Goal: Check status: Check status

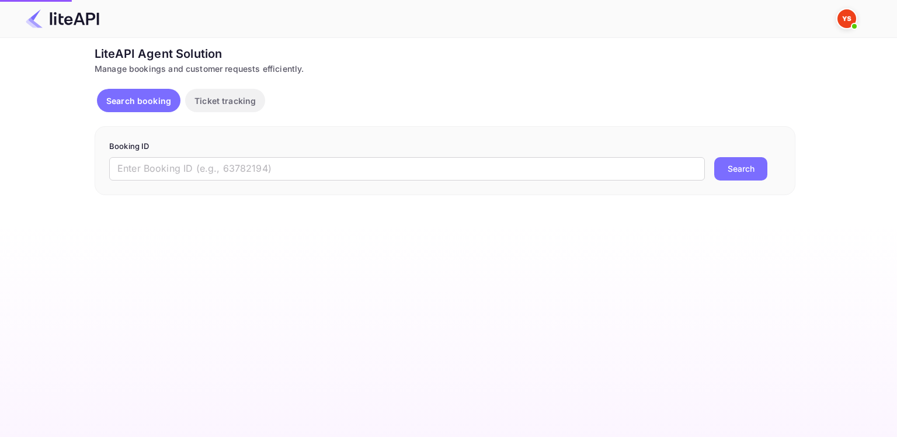
click at [396, 173] on input "text" at bounding box center [407, 168] width 596 height 23
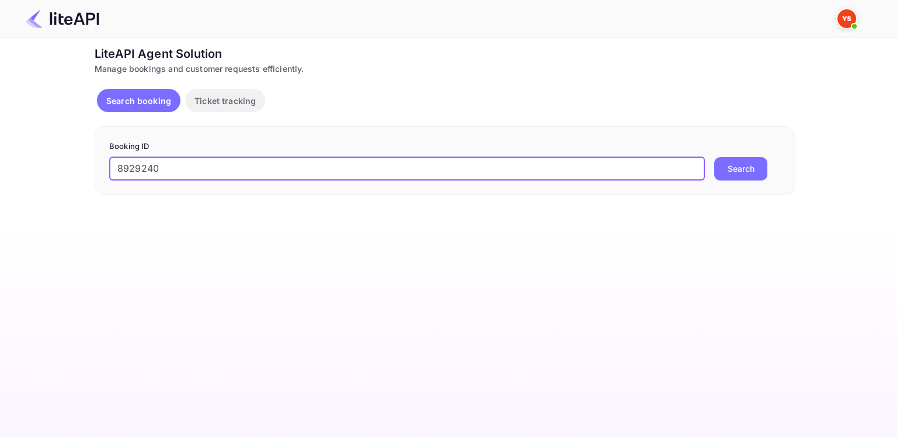
drag, startPoint x: 677, startPoint y: 169, endPoint x: 707, endPoint y: 171, distance: 29.8
click at [684, 170] on input "8929240" at bounding box center [407, 168] width 596 height 23
type input "8929240"
click at [709, 170] on div "8929240 ​ Search" at bounding box center [444, 168] width 671 height 23
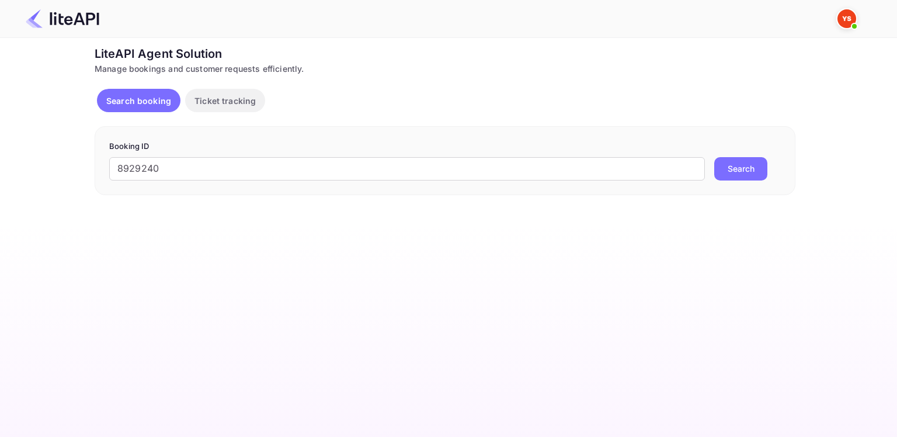
click at [719, 170] on button "Search" at bounding box center [740, 168] width 53 height 23
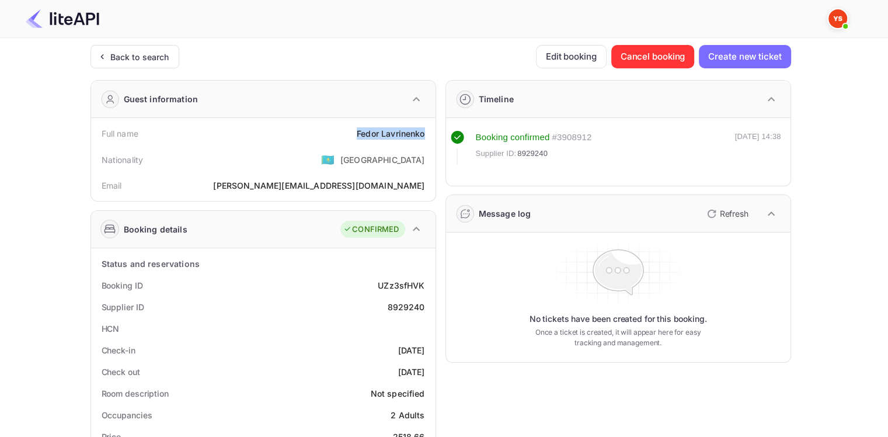
drag, startPoint x: 350, startPoint y: 131, endPoint x: 433, endPoint y: 134, distance: 82.4
click at [433, 134] on div "Full name [PERSON_NAME] Nationality 🇰🇿 [DEMOGRAPHIC_DATA] Email [PERSON_NAME][E…" at bounding box center [263, 159] width 344 height 83
copy div "[PERSON_NAME]"
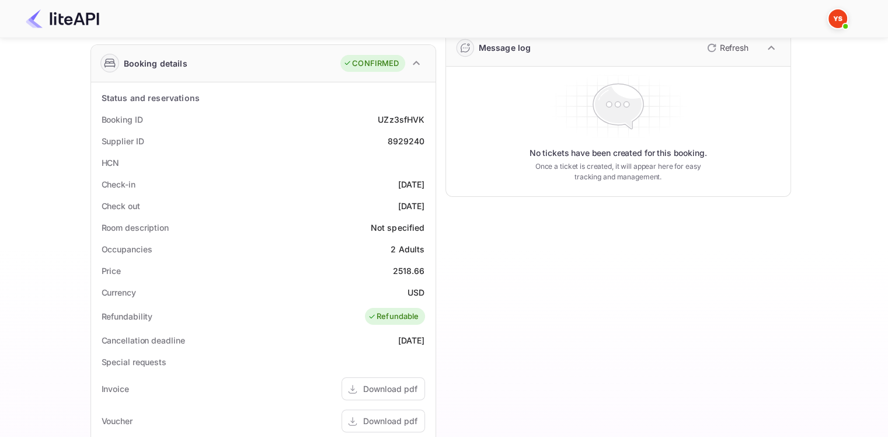
scroll to position [175, 0]
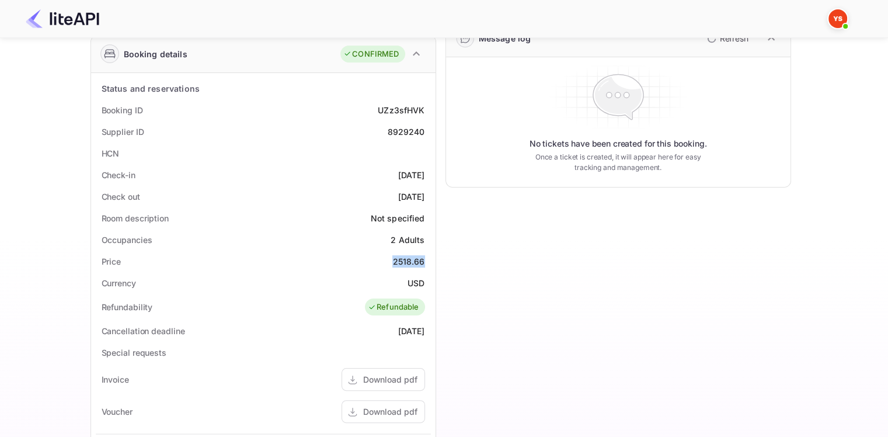
drag, startPoint x: 388, startPoint y: 260, endPoint x: 433, endPoint y: 260, distance: 45.0
click at [433, 260] on div "Status and reservations Booking ID UZz3sfHVK Supplier ID 8929240 HCN Check-in […" at bounding box center [263, 362] width 344 height 579
copy div "2518.66"
